Goal: Transaction & Acquisition: Register for event/course

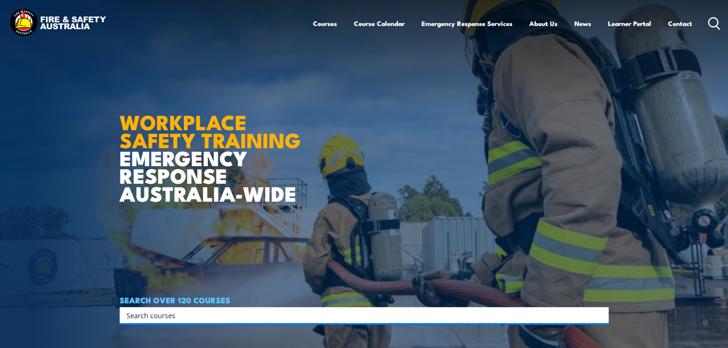
click at [140, 310] on input "Search input" at bounding box center [360, 315] width 466 height 11
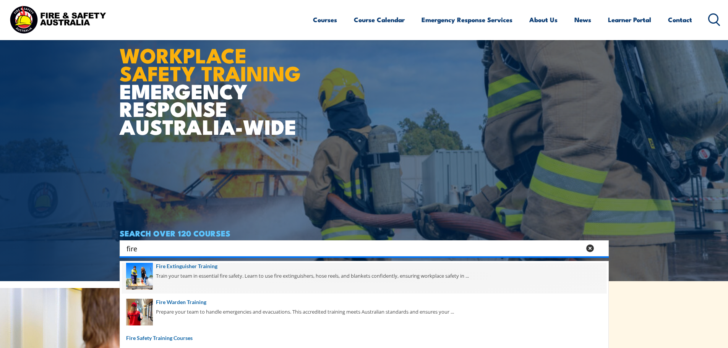
scroll to position [199, 0]
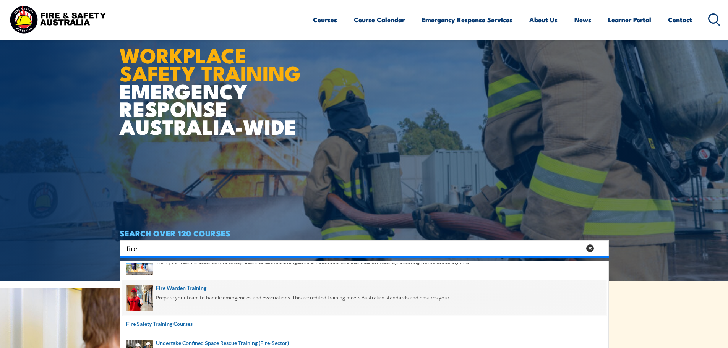
type input "fire"
click at [190, 287] on span at bounding box center [364, 298] width 485 height 36
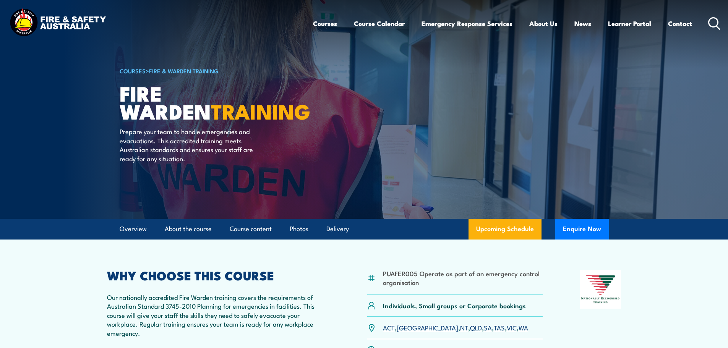
click at [484, 331] on link "SA" at bounding box center [488, 327] width 8 height 9
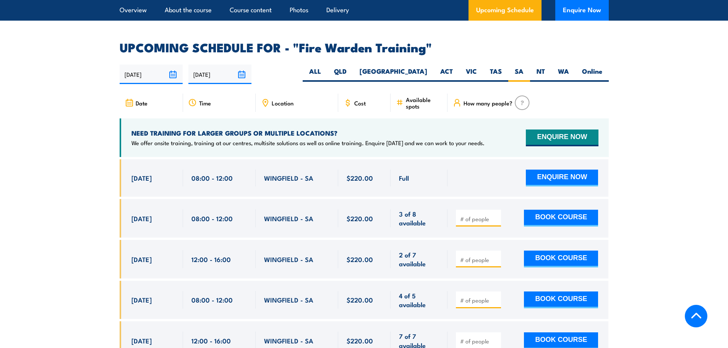
scroll to position [1384, 0]
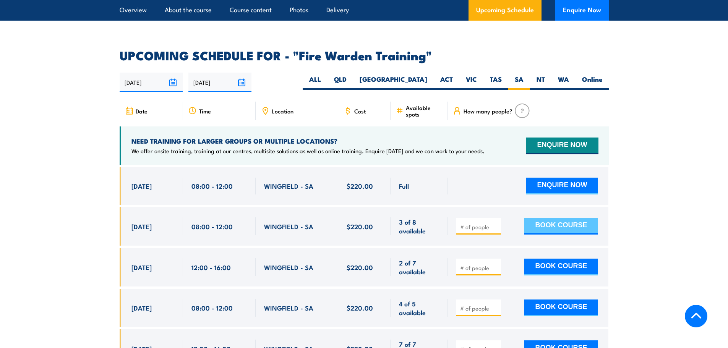
click at [538, 218] on button "BOOK COURSE" at bounding box center [561, 226] width 74 height 17
type input "1"
click at [494, 223] on input "1" at bounding box center [479, 227] width 38 height 8
click at [539, 218] on button "BOOK COURSE" at bounding box center [561, 226] width 74 height 17
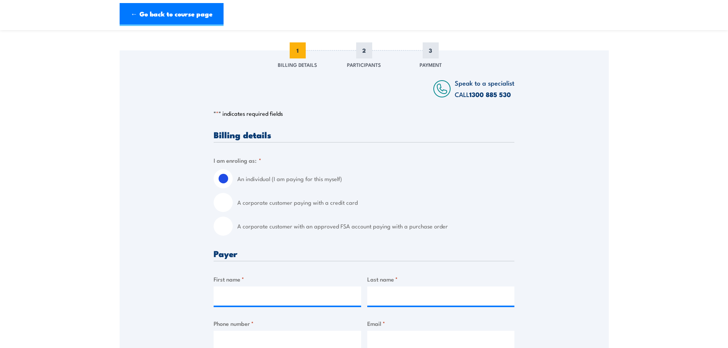
scroll to position [96, 0]
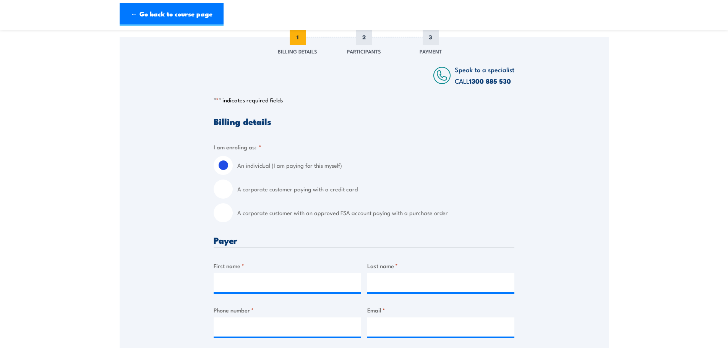
click at [223, 186] on input "A corporate customer paying with a credit card" at bounding box center [223, 189] width 19 height 19
radio input "true"
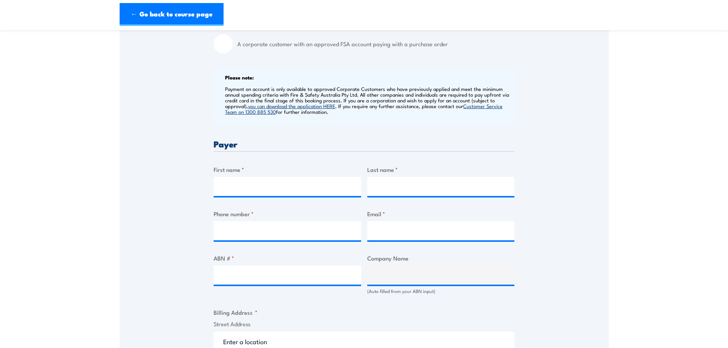
scroll to position [306, 0]
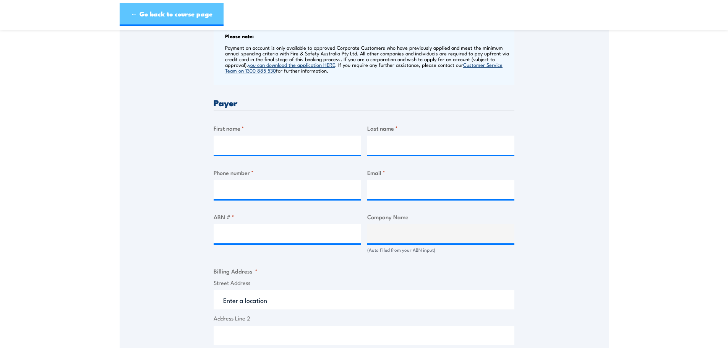
click at [133, 11] on link "← Go back to course page" at bounding box center [172, 14] width 104 height 23
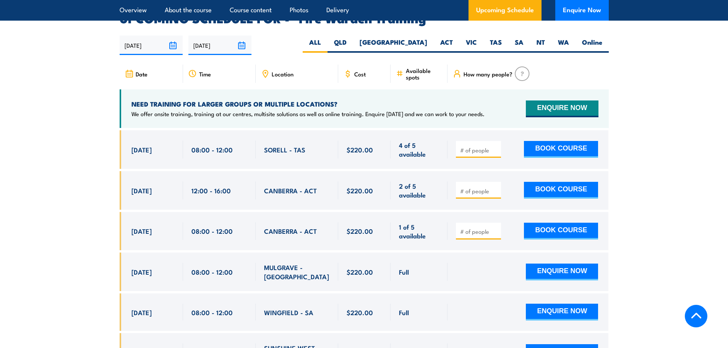
scroll to position [1422, 0]
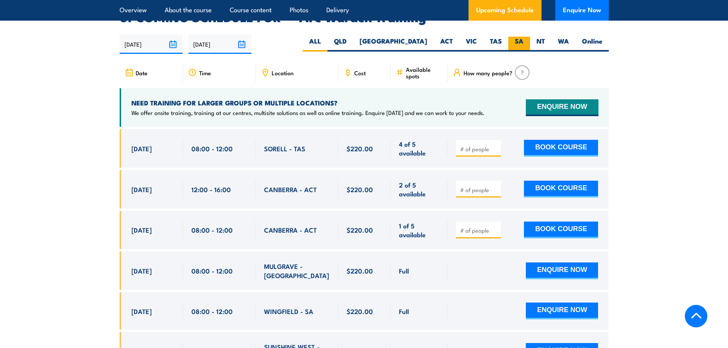
click at [516, 37] on label "SA" at bounding box center [519, 44] width 22 height 15
click at [524, 37] on input "SA" at bounding box center [526, 39] width 5 height 5
radio input "true"
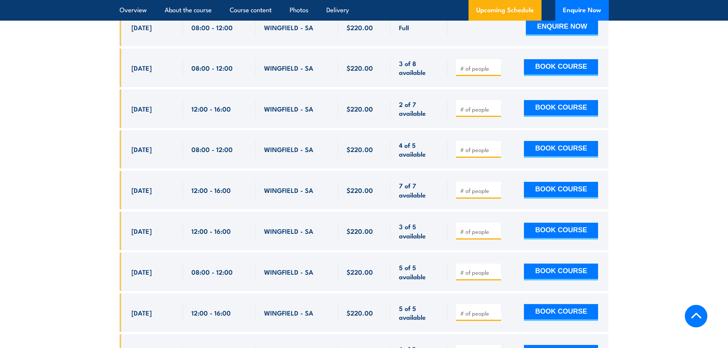
scroll to position [1546, 0]
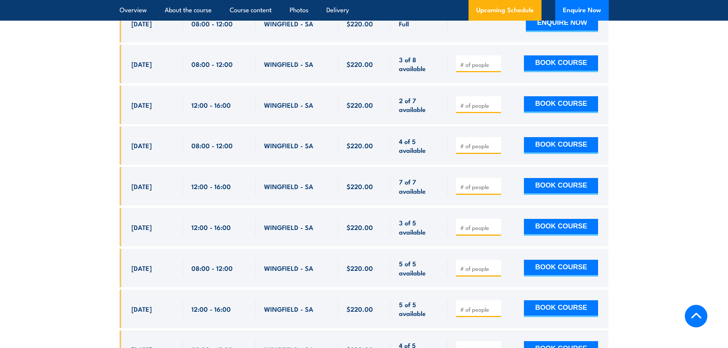
click at [469, 183] on input "number" at bounding box center [479, 187] width 38 height 8
type input "1"
click at [497, 183] on input "1" at bounding box center [479, 187] width 38 height 8
click at [546, 178] on button "BOOK COURSE" at bounding box center [561, 186] width 74 height 17
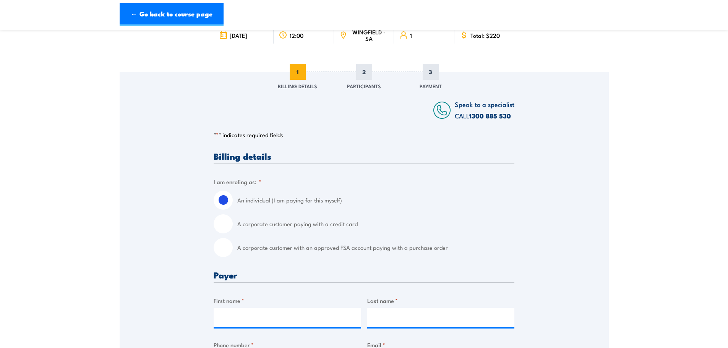
scroll to position [76, 0]
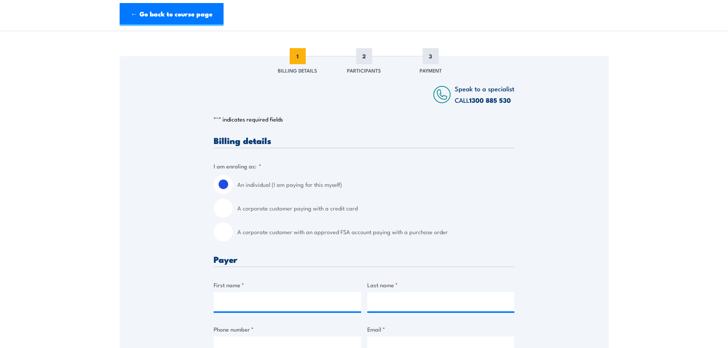
click at [224, 207] on input "A corporate customer paying with a credit card" at bounding box center [223, 208] width 19 height 19
radio input "true"
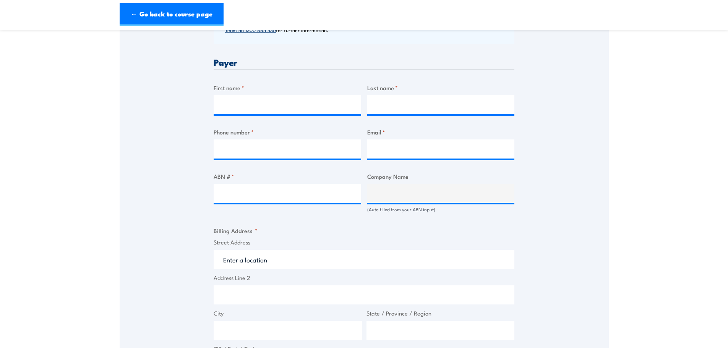
scroll to position [306, 0]
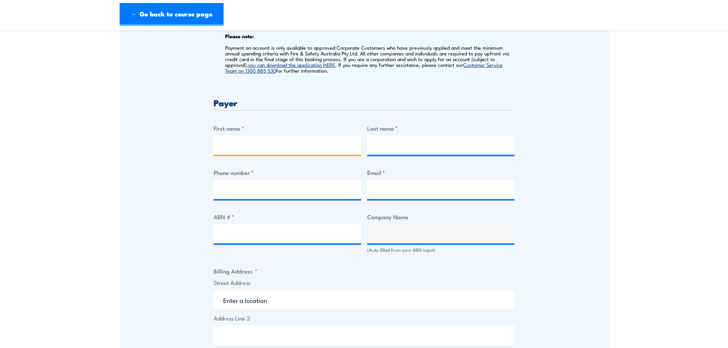
click at [237, 145] on input "First name *" at bounding box center [288, 145] width 148 height 19
type input "Sue"
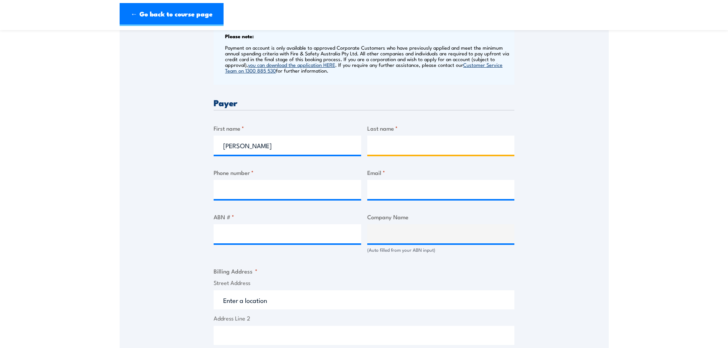
click at [392, 148] on input "Last name *" at bounding box center [441, 145] width 148 height 19
type input "Boyle"
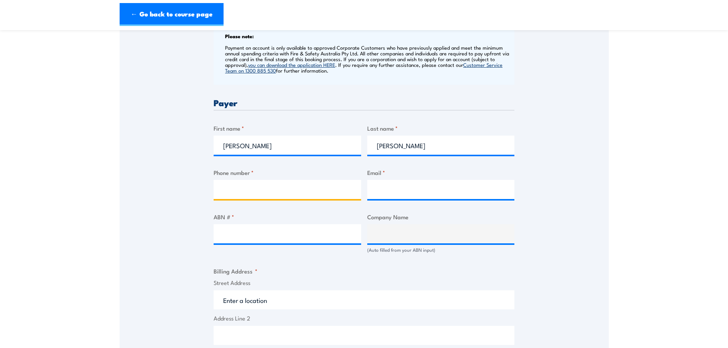
click at [244, 184] on input "Phone number *" at bounding box center [288, 189] width 148 height 19
type input "0413190068"
click at [413, 189] on input "Email *" at bounding box center [441, 189] width 148 height 19
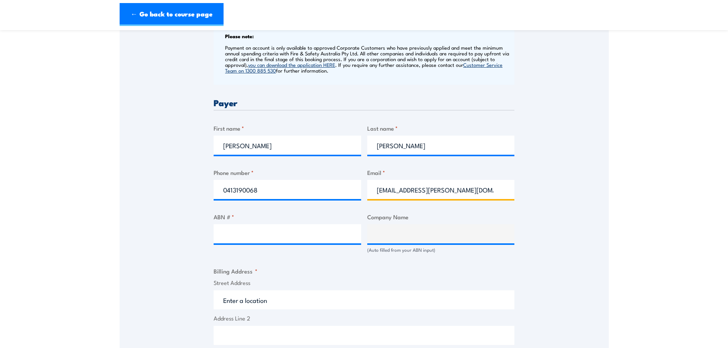
type input "sue@jamieson.com.au"
click at [260, 234] on input "ABN # *" at bounding box center [288, 233] width 148 height 19
type input "64008177802"
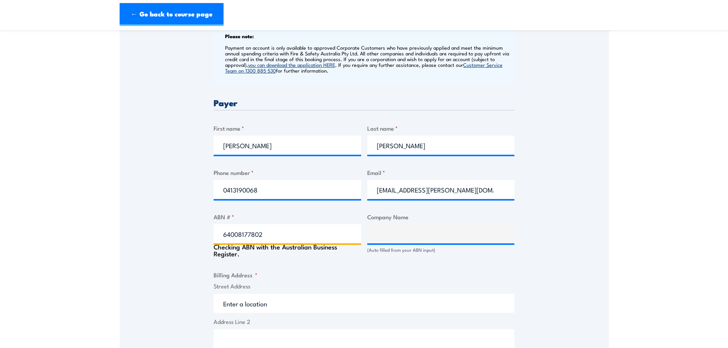
type input "JAMIESON SALES & SERVICE PTY LTD"
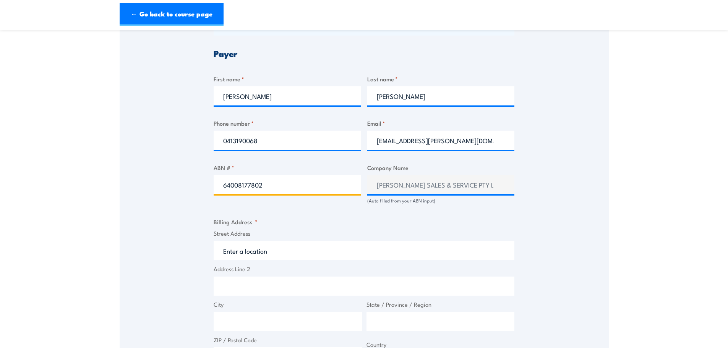
scroll to position [382, 0]
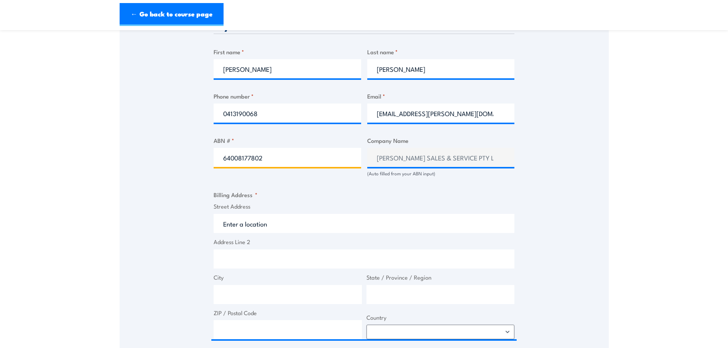
type input "64008177802"
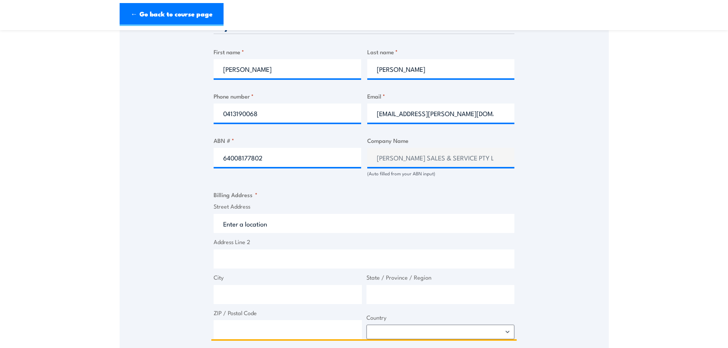
click at [224, 223] on input "Street Address" at bounding box center [364, 223] width 301 height 19
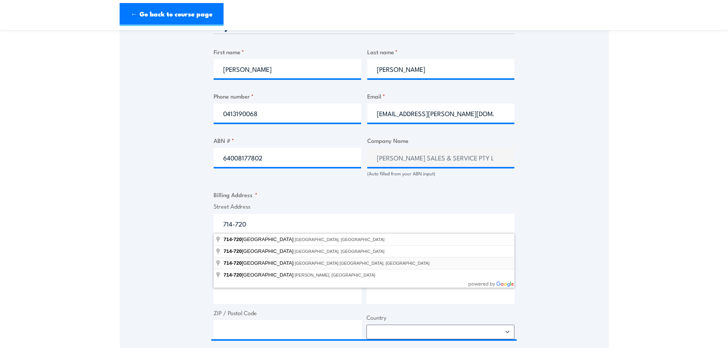
type input "714-720 Port Wakefield Road, Parafield Gardens SA, Australia"
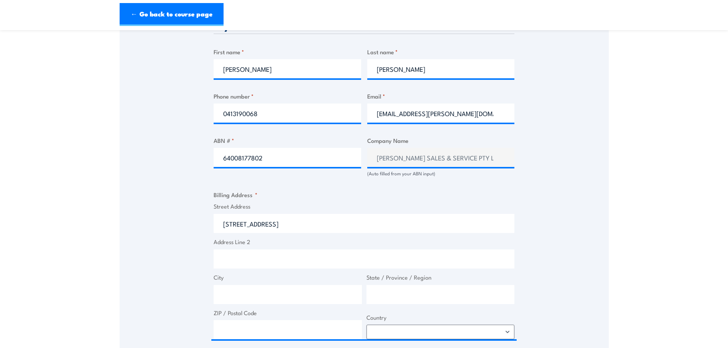
type input "714-720 Port Wakefield Rd"
type input "Parafield Gardens"
type input "[GEOGRAPHIC_DATA]"
type input "5107"
select select "Australia"
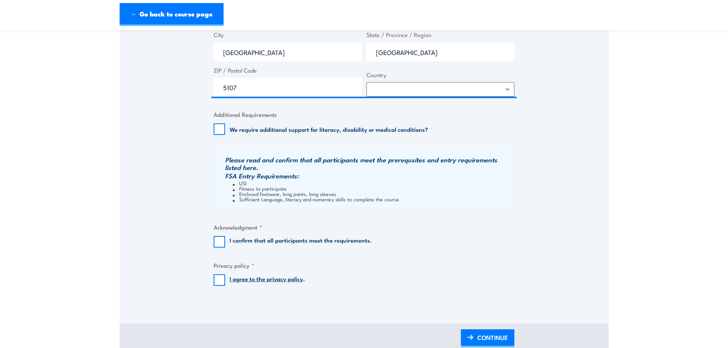
scroll to position [679, 0]
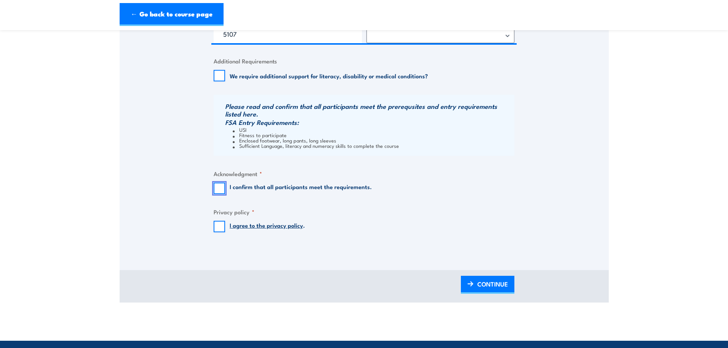
click at [219, 187] on input "I confirm that all participants meet the requirements." at bounding box center [219, 188] width 11 height 11
checkbox input "true"
click at [218, 224] on input "I agree to the privacy policy ." at bounding box center [219, 226] width 11 height 11
checkbox input "true"
click at [491, 282] on span "CONTINUE" at bounding box center [492, 284] width 31 height 20
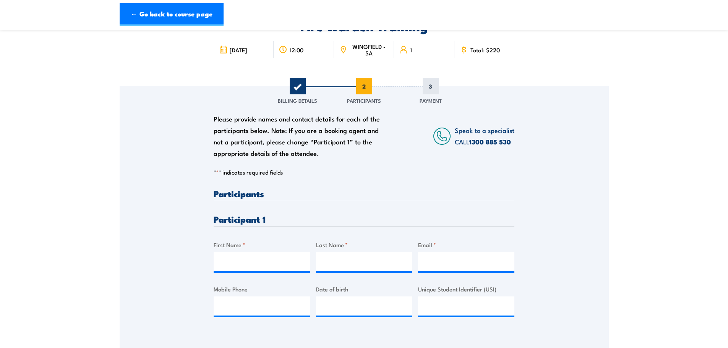
scroll to position [134, 0]
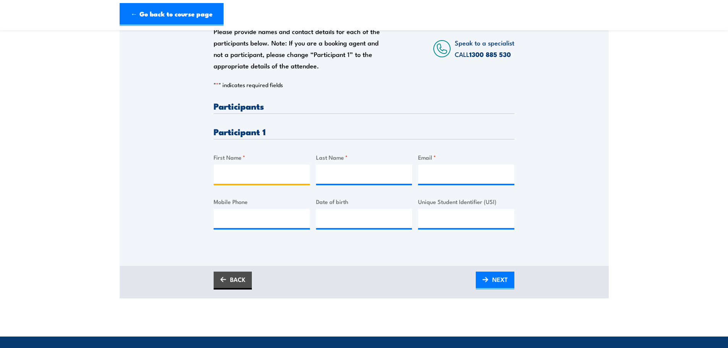
click at [244, 172] on input "First Name *" at bounding box center [262, 174] width 96 height 19
type input "Isabella"
click at [333, 173] on input "Last Name *" at bounding box center [364, 174] width 96 height 19
type input "Golja"
click at [435, 175] on input "Email *" at bounding box center [466, 174] width 96 height 19
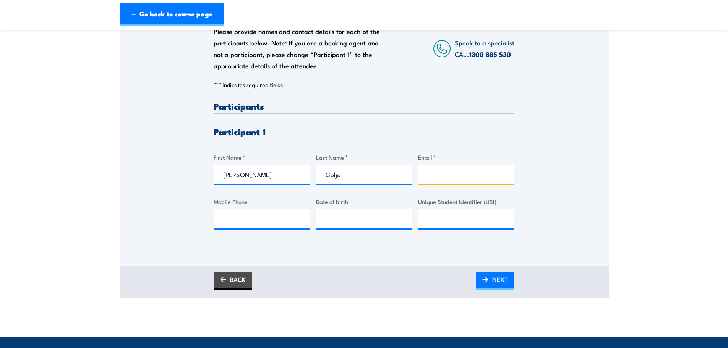
click at [430, 173] on input "Email *" at bounding box center [466, 174] width 96 height 19
type input "isabella.golja@jamieson.com.au"
click at [263, 219] on input "Mobile Phone" at bounding box center [262, 218] width 96 height 19
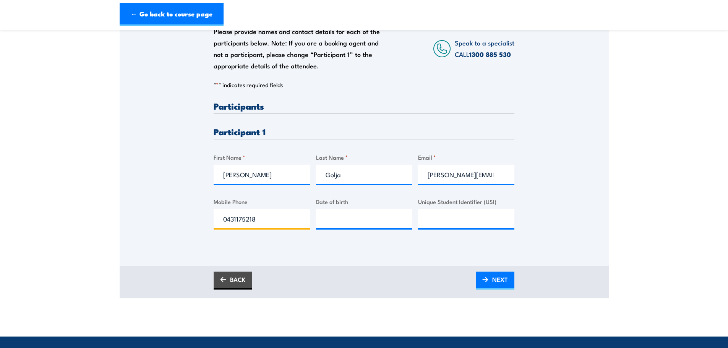
type input "0431175218"
click at [345, 221] on input "__/__/____" at bounding box center [364, 218] width 96 height 19
type input "19/12/2001"
click at [499, 286] on span "NEXT" at bounding box center [500, 280] width 16 height 20
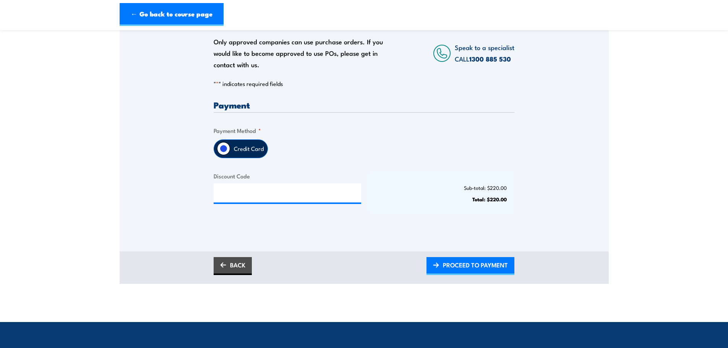
scroll to position [124, 0]
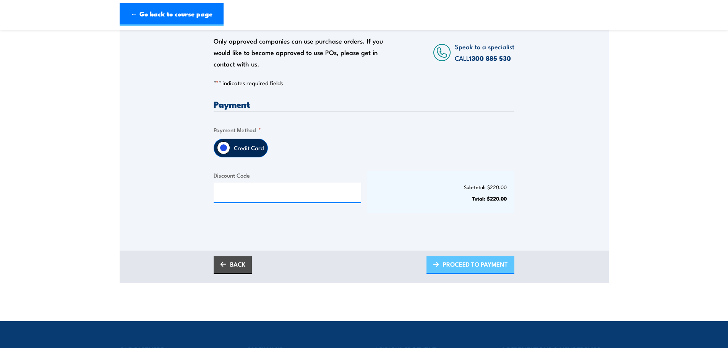
click at [446, 264] on span "PROCEED TO PAYMENT" at bounding box center [475, 264] width 65 height 20
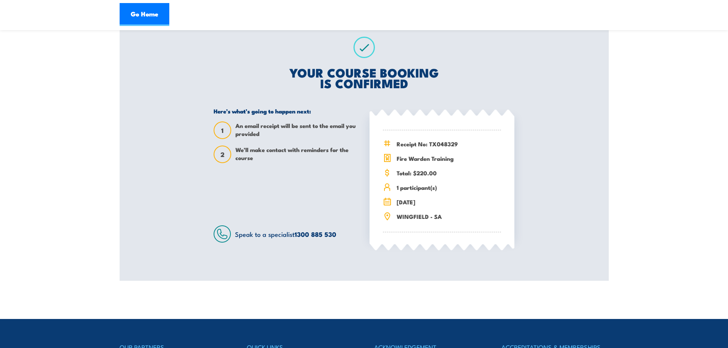
scroll to position [143, 0]
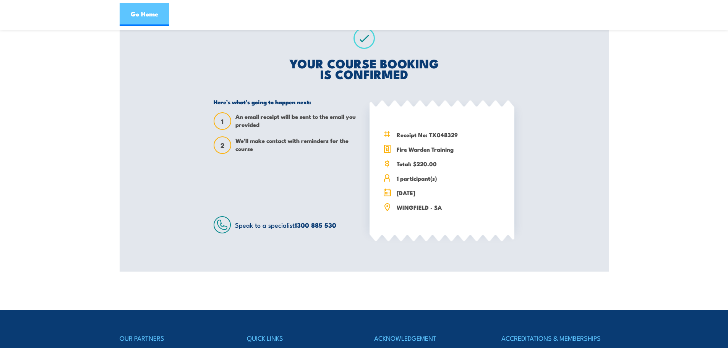
click at [140, 13] on link "Go Home" at bounding box center [145, 14] width 50 height 23
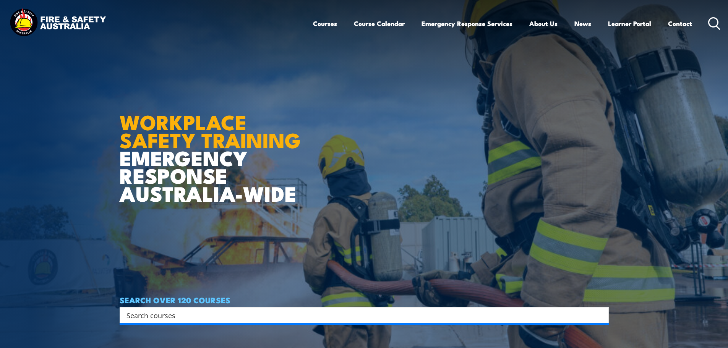
click at [196, 318] on input "Search input" at bounding box center [360, 315] width 466 height 11
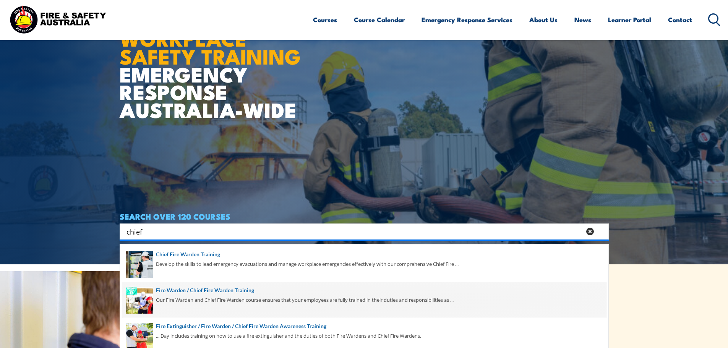
scroll to position [86, 0]
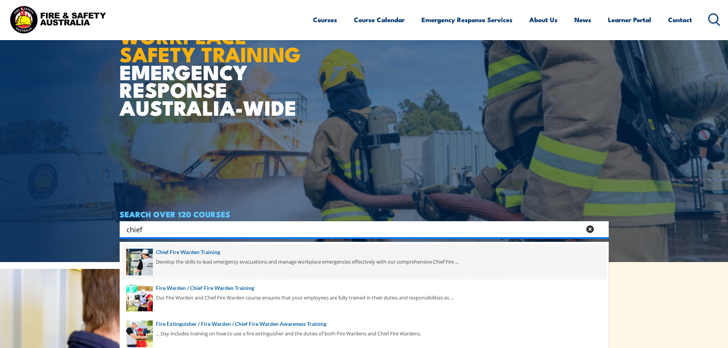
type input "chief"
click at [179, 250] on span at bounding box center [364, 262] width 485 height 36
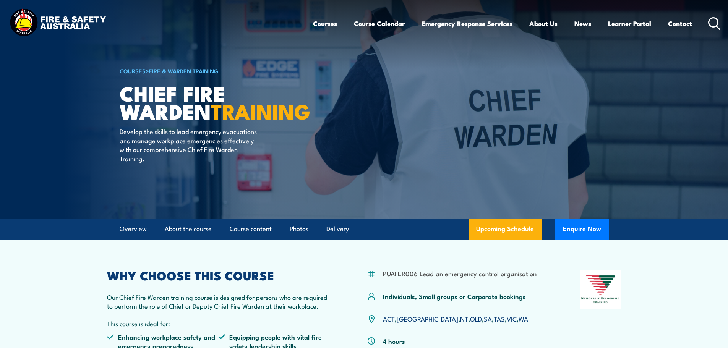
click at [484, 319] on link "SA" at bounding box center [488, 318] width 8 height 9
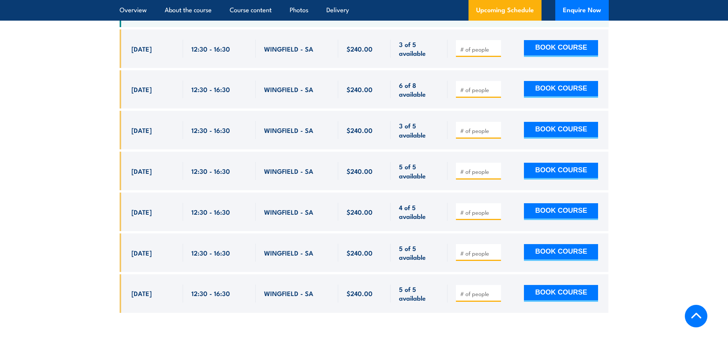
scroll to position [1459, 0]
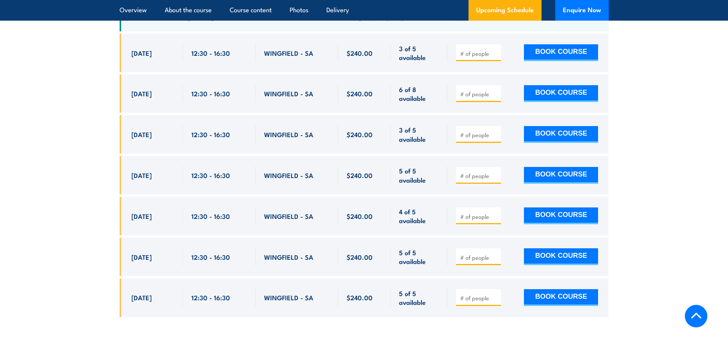
click at [469, 171] on span at bounding box center [479, 175] width 40 height 9
click at [464, 172] on input "number" at bounding box center [479, 176] width 38 height 8
type input "1"
click at [552, 167] on button "BOOK COURSE" at bounding box center [561, 175] width 74 height 17
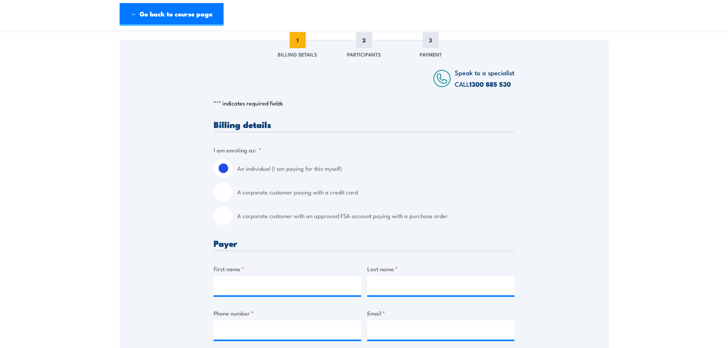
scroll to position [105, 0]
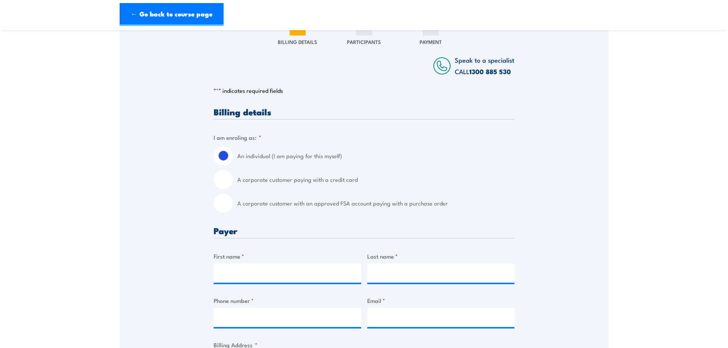
click at [222, 176] on input "A corporate customer paying with a credit card" at bounding box center [223, 179] width 19 height 19
radio input "true"
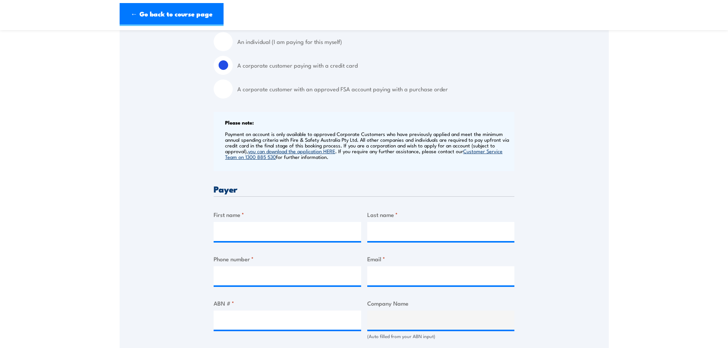
scroll to position [220, 0]
click at [241, 228] on input "First name *" at bounding box center [288, 231] width 148 height 19
type input "[PERSON_NAME]"
click at [412, 232] on input "Last name *" at bounding box center [441, 231] width 148 height 19
type input "Boyle"
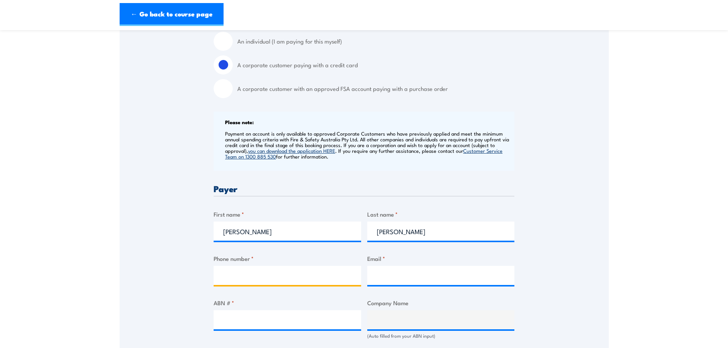
click at [256, 272] on input "Phone number *" at bounding box center [288, 275] width 148 height 19
type input "0413190068"
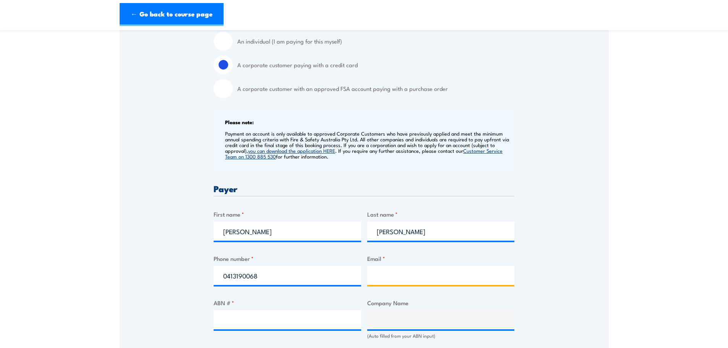
click at [384, 272] on input "Email *" at bounding box center [441, 275] width 148 height 19
click at [388, 276] on input "sue2jamieson.com.au" at bounding box center [441, 275] width 148 height 19
type input "sue@jamieson.com.au"
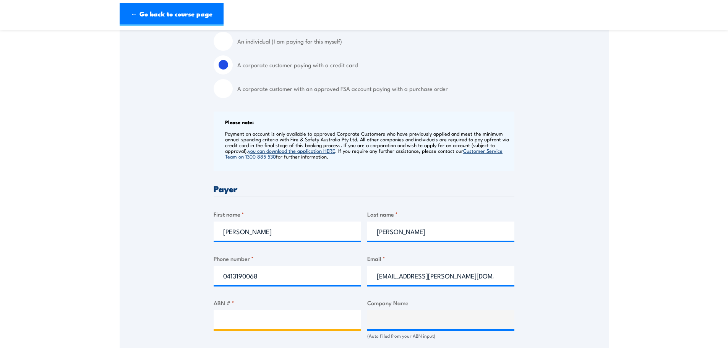
click at [248, 318] on input "ABN # *" at bounding box center [288, 319] width 148 height 19
type input "64008177802"
type input "JAMIESON SALES & SERVICE PTY LTD"
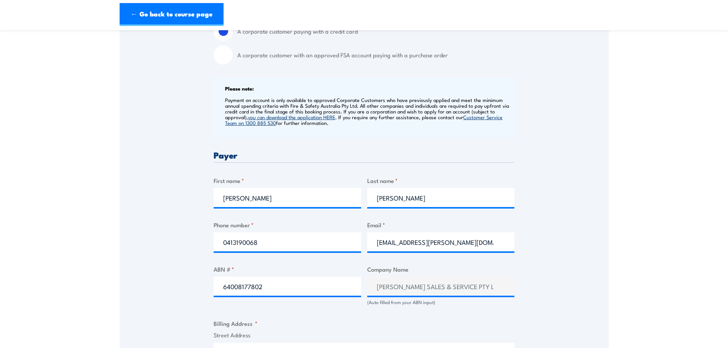
scroll to position [392, 0]
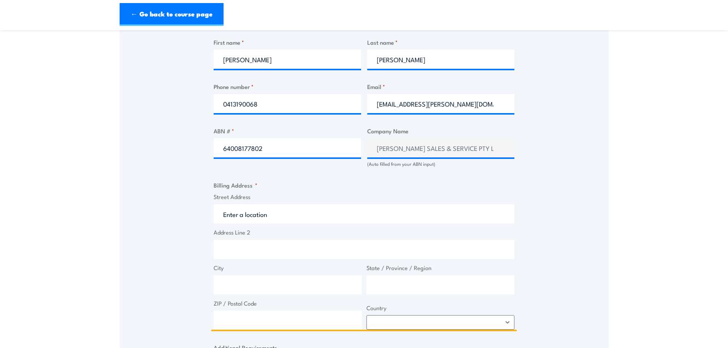
click at [243, 211] on input "Street Address" at bounding box center [364, 214] width 301 height 19
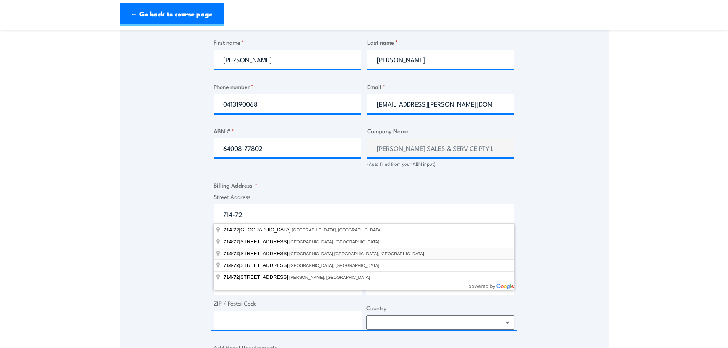
type input "714-720 Port Wakefield Road, Parafield Gardens SA, Australia"
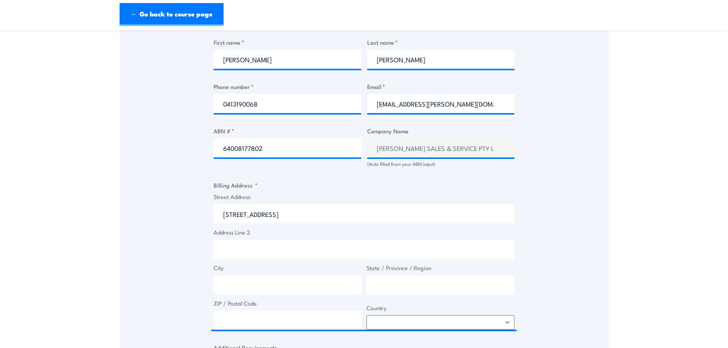
type input "714-720 Port Wakefield Rd"
type input "Parafield Gardens"
type input "South Australia"
type input "5107"
select select "Australia"
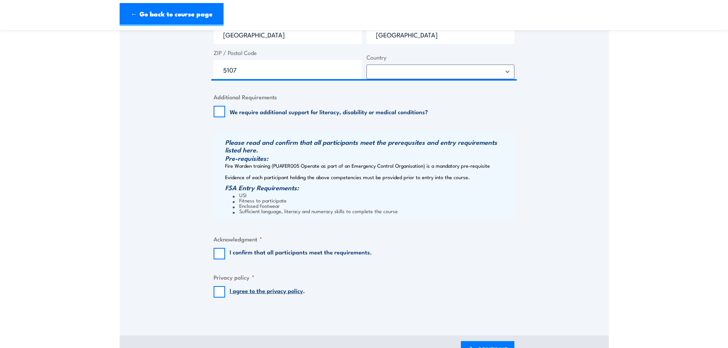
scroll to position [650, 0]
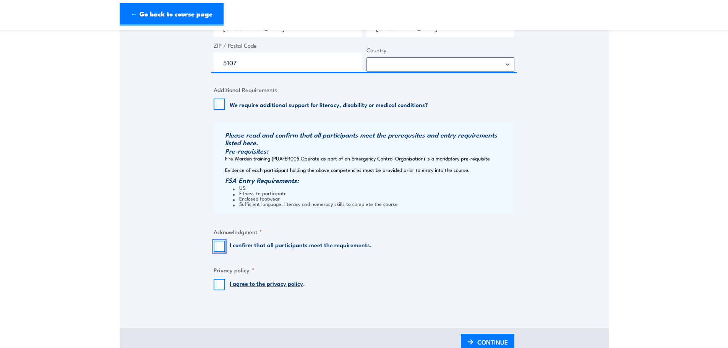
click at [222, 246] on input "I confirm that all participants meet the requirements." at bounding box center [219, 246] width 11 height 11
checkbox input "true"
click at [221, 286] on input "I agree to the privacy policy ." at bounding box center [219, 284] width 11 height 11
checkbox input "true"
click at [482, 344] on span "CONTINUE" at bounding box center [492, 342] width 31 height 20
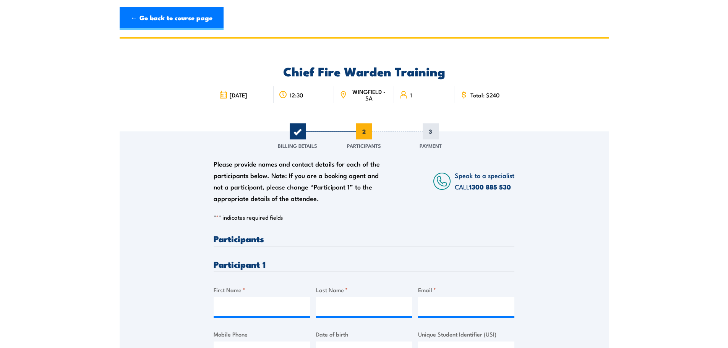
scroll to position [0, 0]
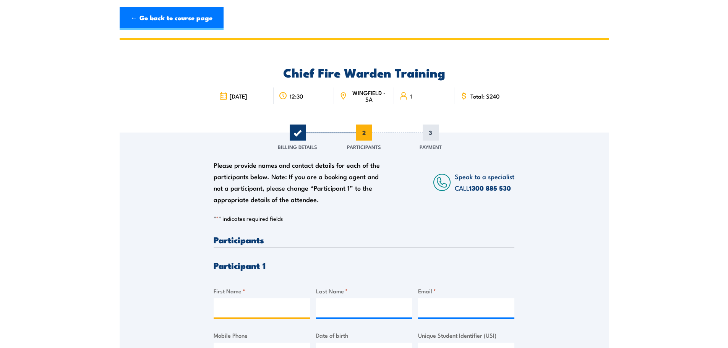
click at [231, 308] on input "First Name *" at bounding box center [262, 308] width 96 height 19
type input "Beau"
click at [330, 308] on input "Last Name *" at bounding box center [364, 308] width 96 height 19
type input "Brougham"
click at [432, 307] on input "Email *" at bounding box center [466, 308] width 96 height 19
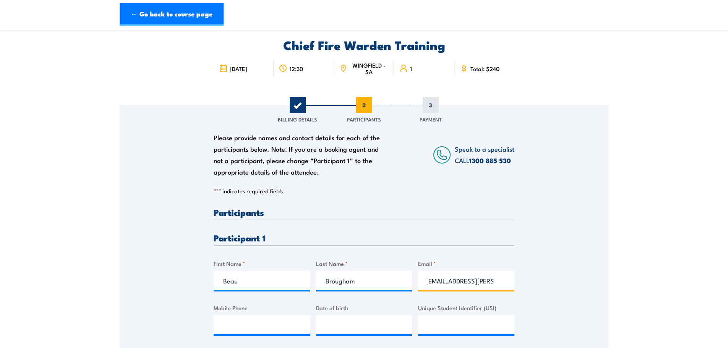
scroll to position [96, 0]
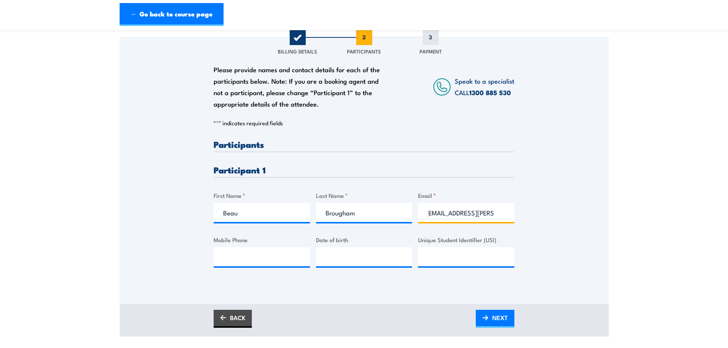
type input "beau@jamieson.com.au"
click at [237, 254] on input "Mobile Phone" at bounding box center [262, 256] width 96 height 19
type input "0417286624"
click at [343, 258] on input "__/__/____" at bounding box center [364, 256] width 96 height 19
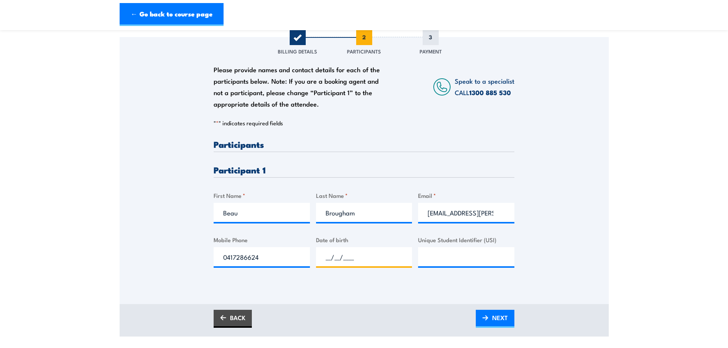
click at [326, 256] on input "__/__/____" at bounding box center [364, 256] width 96 height 19
type input "22/12/1983"
click at [445, 255] on input "Unique Student Identifier (USI)" at bounding box center [466, 256] width 96 height 19
click at [451, 261] on input "Unique Student Identifier (USI)" at bounding box center [466, 256] width 96 height 19
paste input "MUTUGMCHY5"
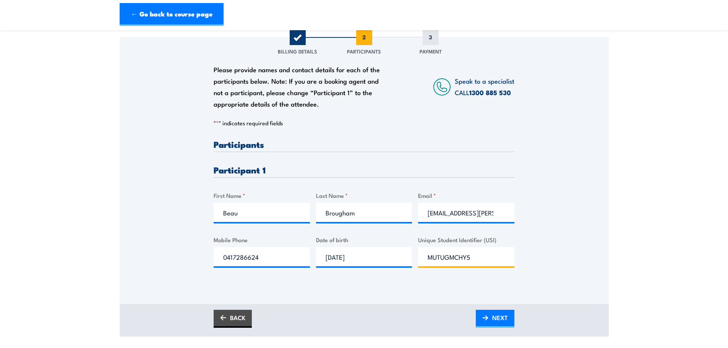
type input "MUTUGMCHY5"
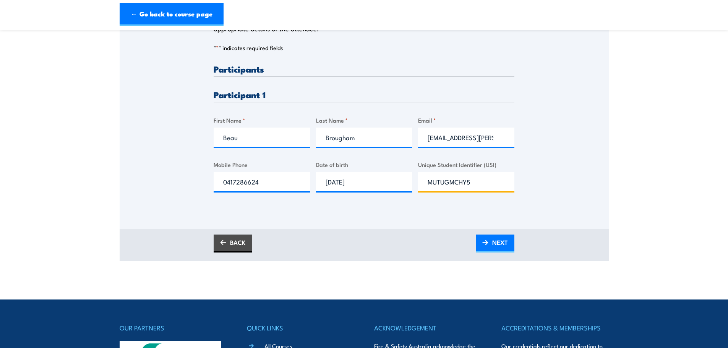
scroll to position [210, 0]
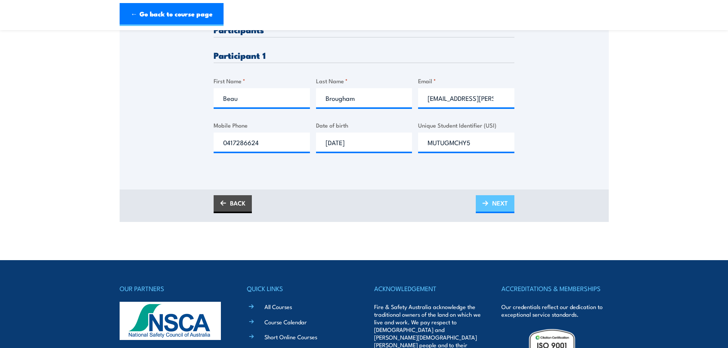
click at [483, 202] on img at bounding box center [485, 203] width 6 height 5
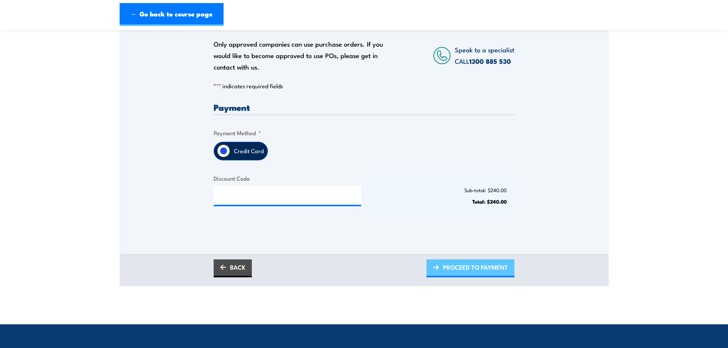
scroll to position [153, 0]
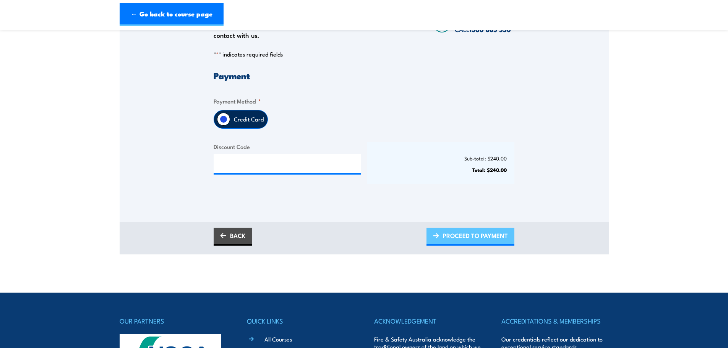
click at [452, 237] on span "PROCEED TO PAYMENT" at bounding box center [475, 236] width 65 height 20
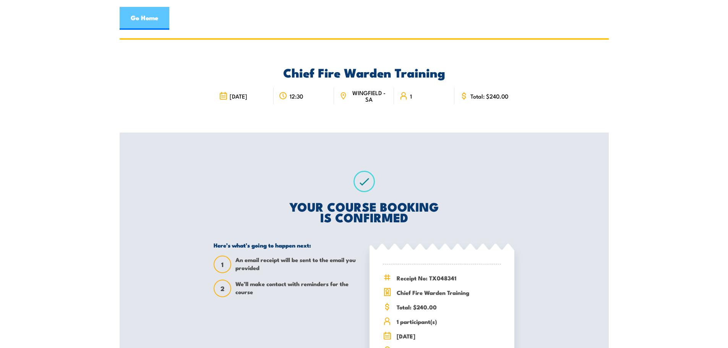
drag, startPoint x: 151, startPoint y: 23, endPoint x: 148, endPoint y: 19, distance: 4.7
click at [151, 23] on link "Go Home" at bounding box center [145, 18] width 50 height 23
